Goal: Transaction & Acquisition: Purchase product/service

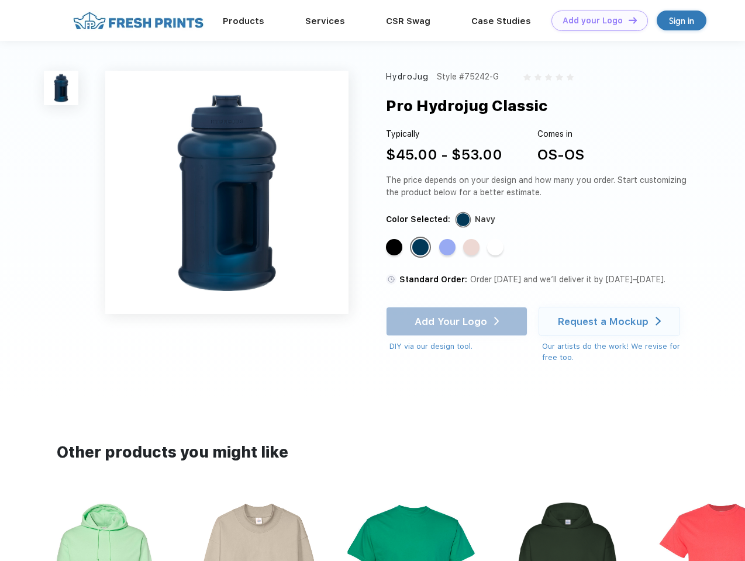
click at [595, 20] on link "Add your Logo Design Tool" at bounding box center [600, 21] width 96 height 20
click at [0, 0] on div "Design Tool" at bounding box center [0, 0] width 0 height 0
click at [628, 20] on link "Add your Logo Design Tool" at bounding box center [600, 21] width 96 height 20
click at [61, 88] on img at bounding box center [61, 88] width 35 height 35
click at [395, 248] on div "Standard Color" at bounding box center [394, 247] width 16 height 16
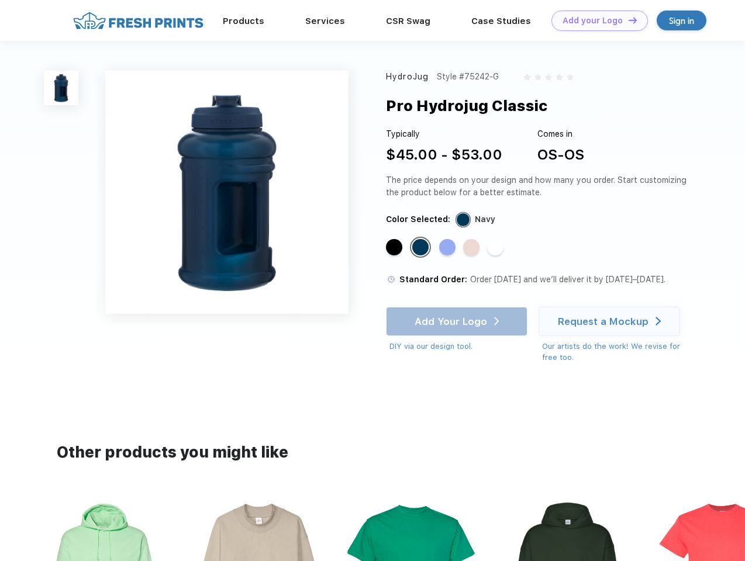
click at [422, 248] on div "Standard Color" at bounding box center [420, 247] width 16 height 16
click at [449, 248] on div "Standard Color" at bounding box center [447, 247] width 16 height 16
click at [473, 248] on div "Standard Color" at bounding box center [471, 247] width 16 height 16
click at [497, 248] on div "Standard Color" at bounding box center [495, 247] width 16 height 16
click at [458, 322] on div "Add Your Logo DIY via our design tool. Ah shoot! This product isn't up in our d…" at bounding box center [457, 330] width 142 height 46
